Goal: Task Accomplishment & Management: Manage account settings

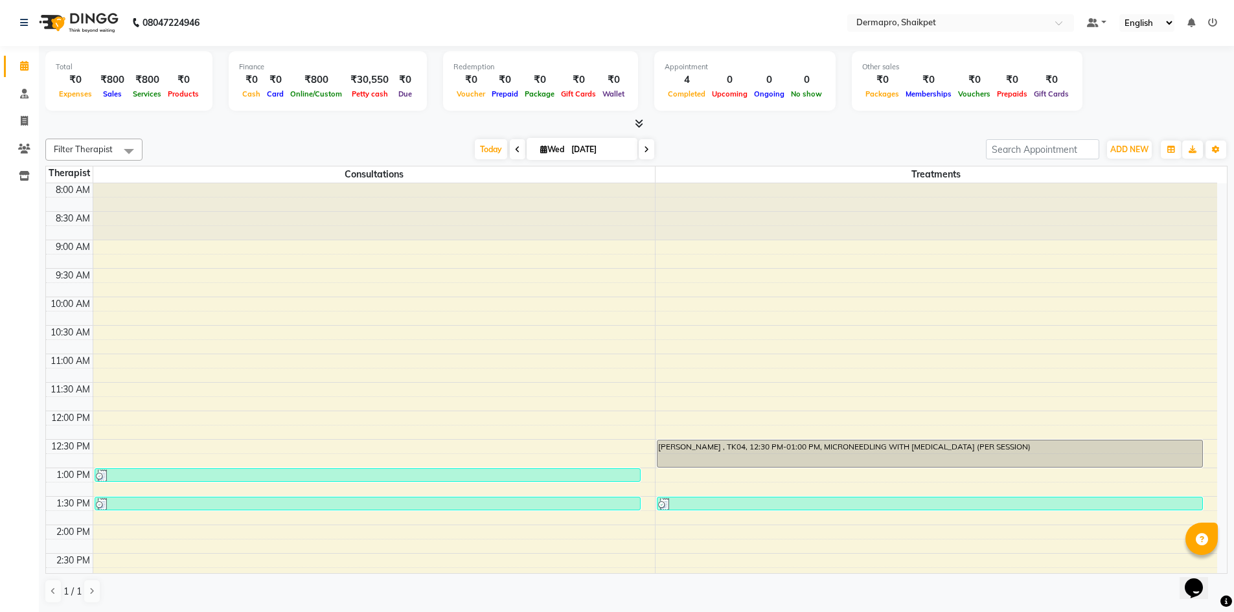
scroll to position [102, 0]
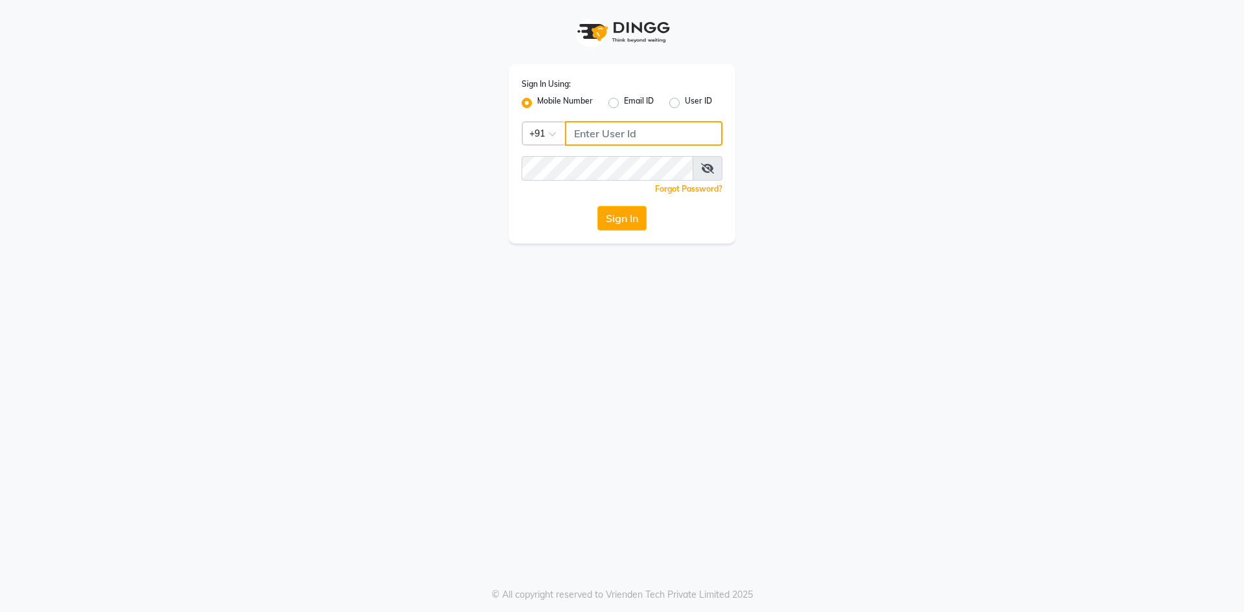
type input "8374195350"
click at [685, 103] on label "User ID" at bounding box center [698, 103] width 27 height 16
click at [685, 103] on input "User ID" at bounding box center [689, 99] width 8 height 8
radio input "true"
radio input "false"
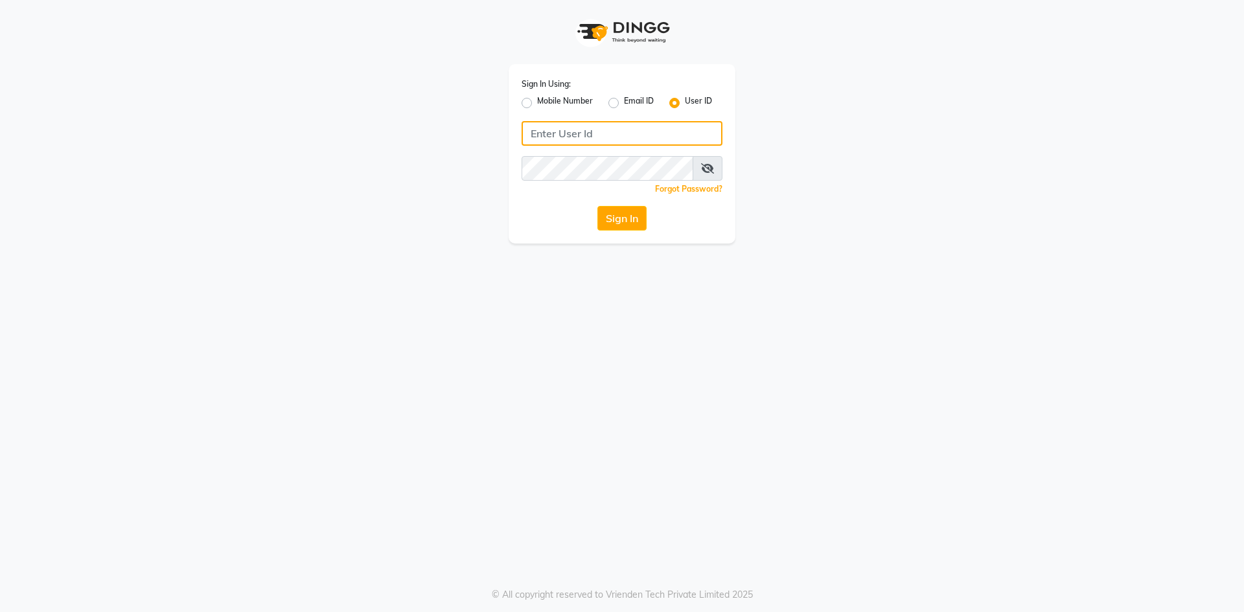
click at [626, 130] on input "Username" at bounding box center [622, 133] width 201 height 25
type input "dermapro"
click at [632, 210] on button "Sign In" at bounding box center [621, 218] width 49 height 25
